Goal: Information Seeking & Learning: Understand process/instructions

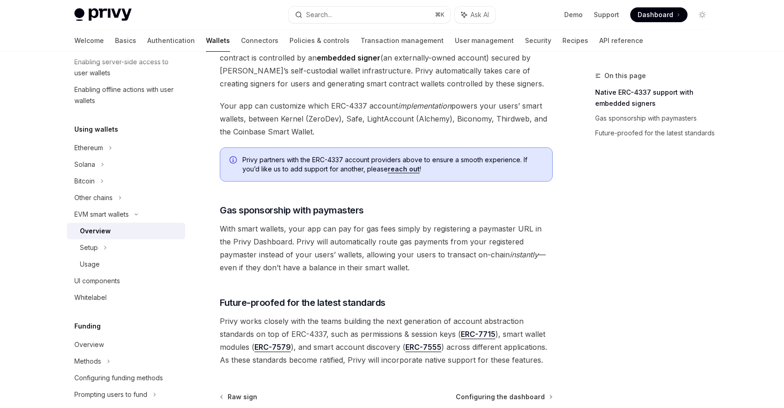
scroll to position [615, 0]
click at [275, 221] on span "With smart wallets, your app can pay for gas fees simply by registering a payma…" at bounding box center [386, 247] width 333 height 52
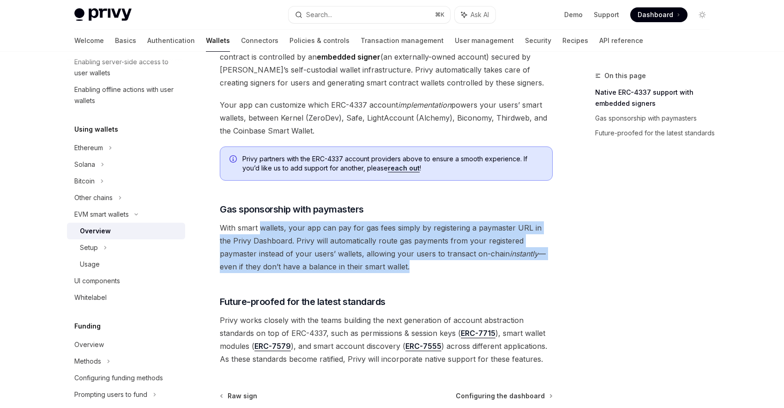
drag, startPoint x: 275, startPoint y: 214, endPoint x: 361, endPoint y: 261, distance: 97.4
click at [361, 259] on span "With smart wallets, your app can pay for gas fees simply by registering a payma…" at bounding box center [386, 247] width 333 height 52
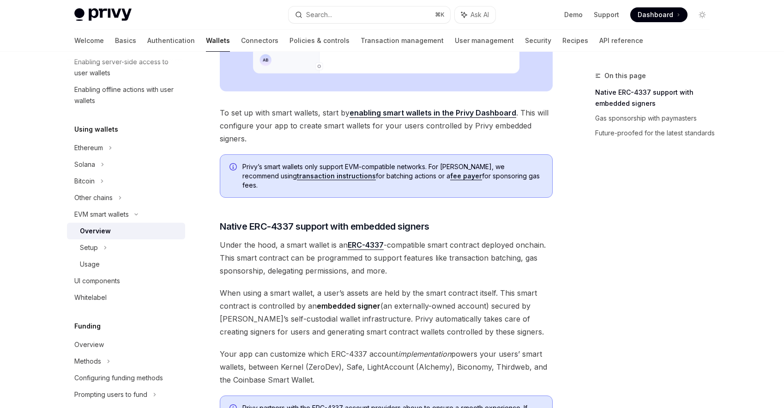
scroll to position [427, 0]
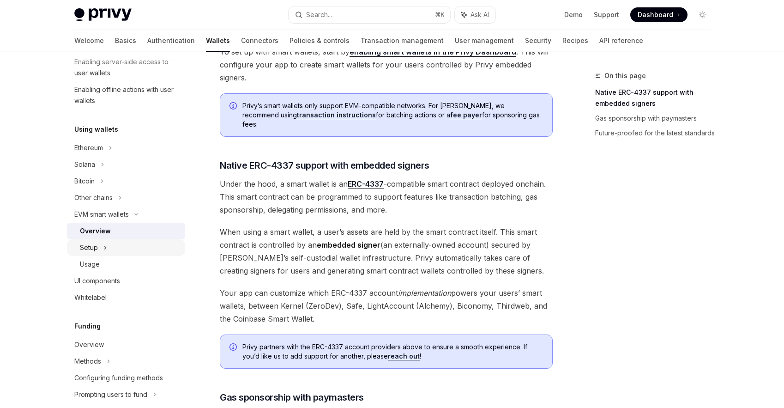
click at [109, 246] on div "Setup" at bounding box center [126, 247] width 118 height 17
type textarea "*"
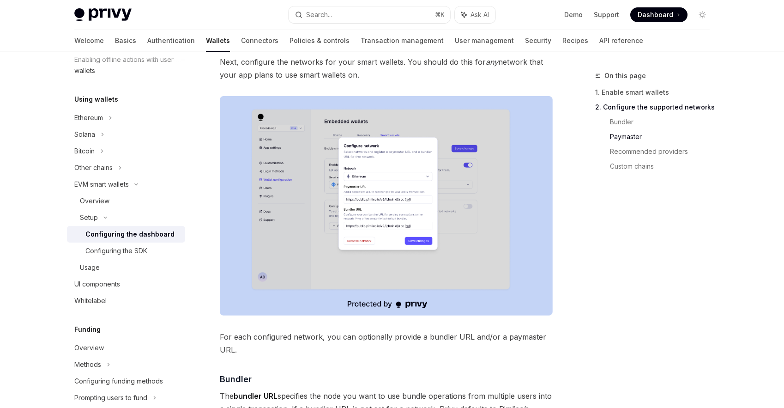
scroll to position [515, 0]
